Goal: Information Seeking & Learning: Learn about a topic

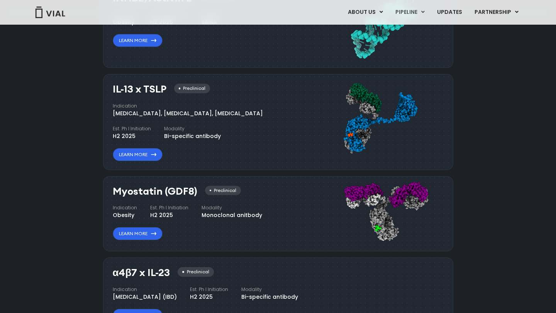
scroll to position [751, 0]
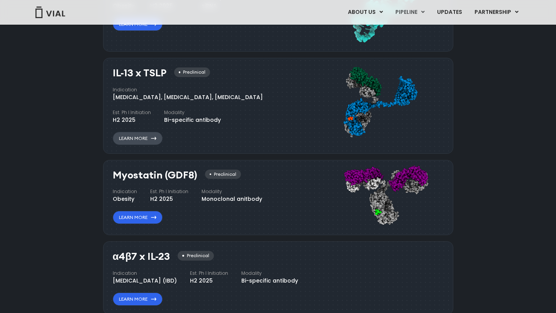
click at [143, 141] on link "Learn More" at bounding box center [138, 138] width 50 height 13
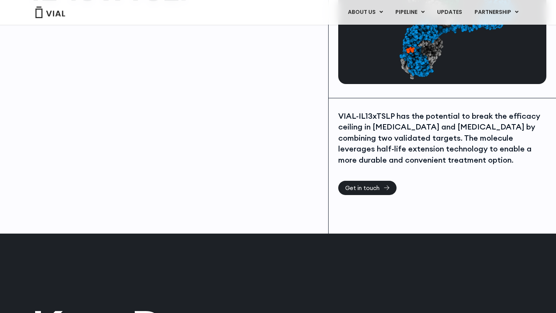
scroll to position [95, 0]
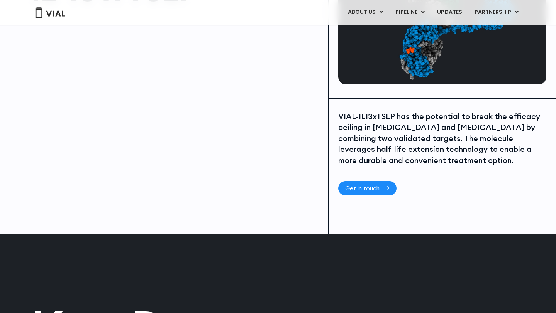
click at [359, 189] on span "Get in touch" at bounding box center [362, 189] width 34 height 6
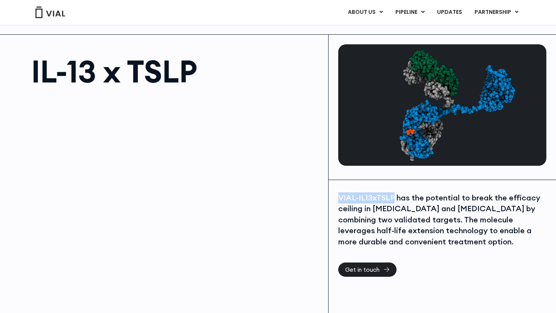
drag, startPoint x: 340, startPoint y: 196, endPoint x: 391, endPoint y: 198, distance: 51.4
click at [391, 198] on div "VIAL-IL13xTSLP has the potential to break the efficacy ceiling in asthma and at…" at bounding box center [441, 220] width 206 height 55
copy div "VIAL-IL13xTSLP"
click at [438, 229] on div "VIAL-IL13xTSLP has the potential to break the efficacy ceiling in asthma and at…" at bounding box center [441, 220] width 206 height 55
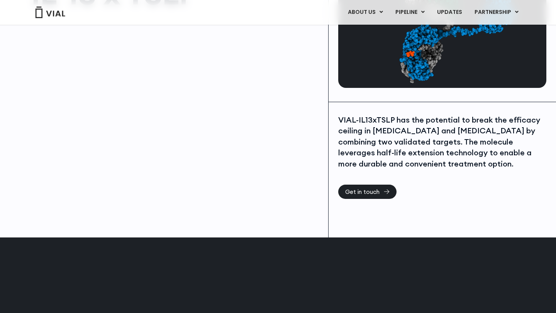
scroll to position [95, 0]
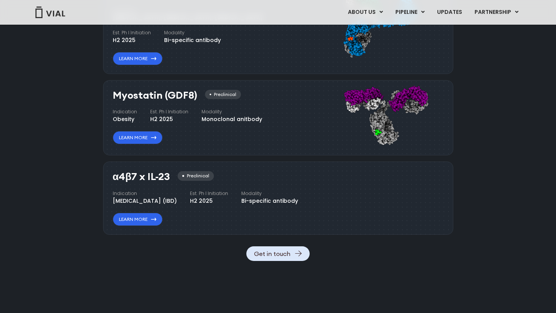
scroll to position [833, 0]
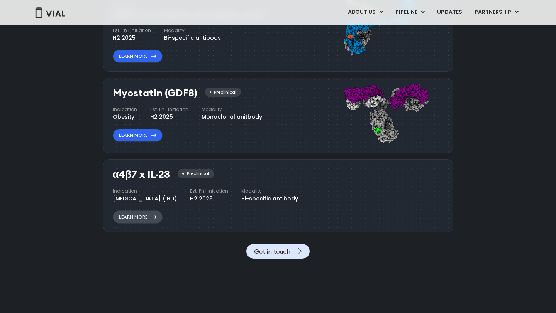
click at [148, 224] on link "Learn More" at bounding box center [138, 217] width 50 height 13
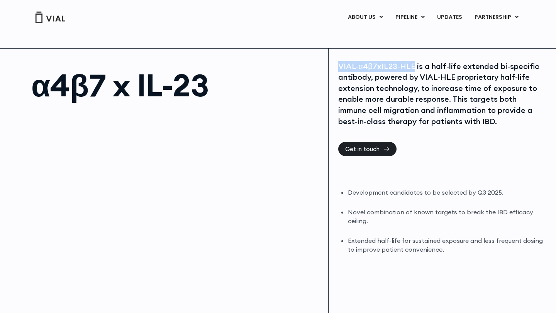
drag, startPoint x: 340, startPoint y: 66, endPoint x: 412, endPoint y: 68, distance: 72.2
click at [412, 68] on div "VIAL-α4β7xIL23-HLE is a half-life extended bi-specific antibody, powered by VIA…" at bounding box center [441, 94] width 206 height 66
copy div "VIAL-α4β7xIL23-HLE"
click at [447, 107] on div "VIAL-α4β7xIL23-HLE is a half-life extended bi-specific antibody, powered by VIA…" at bounding box center [441, 94] width 206 height 66
drag, startPoint x: 358, startPoint y: 66, endPoint x: 394, endPoint y: 64, distance: 35.6
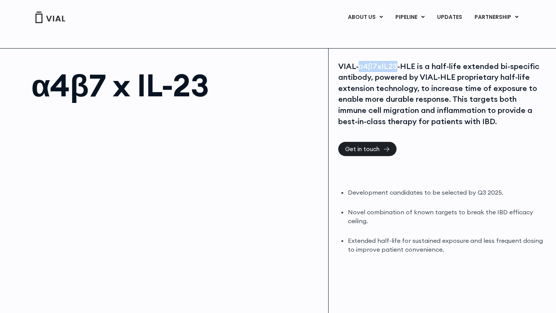
click at [394, 64] on div "VIAL-α4β7xIL23-HLE is a half-life extended bi-specific antibody, powered by VIA…" at bounding box center [441, 94] width 206 height 66
copy div "α4β7xIL23"
drag, startPoint x: 349, startPoint y: 191, endPoint x: 498, endPoint y: 190, distance: 149.0
click at [498, 190] on li "Development candidates to be selected by Q3 2025." at bounding box center [446, 192] width 196 height 9
copy li "Development candidates to be selected by Q3 2025"
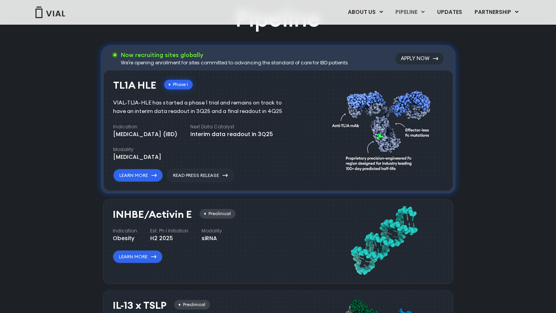
scroll to position [520, 0]
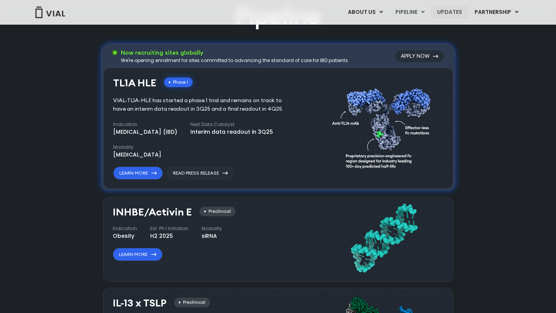
click at [450, 12] on link "UPDATES" at bounding box center [449, 12] width 37 height 13
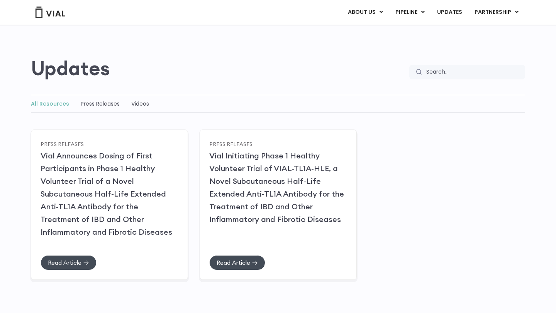
scroll to position [38, 0]
click at [79, 208] on link "Vial Announces Dosing of First Participants in Phase 1 Healthy Volunteer Trial …" at bounding box center [106, 193] width 132 height 86
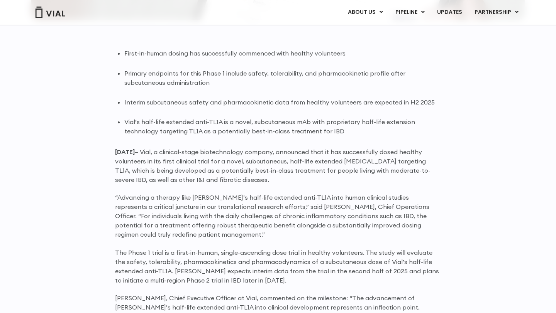
scroll to position [474, 0]
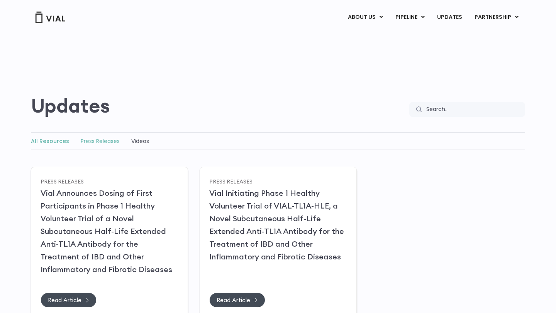
click at [94, 142] on link "Press Releases" at bounding box center [100, 141] width 39 height 8
